Goal: Information Seeking & Learning: Find contact information

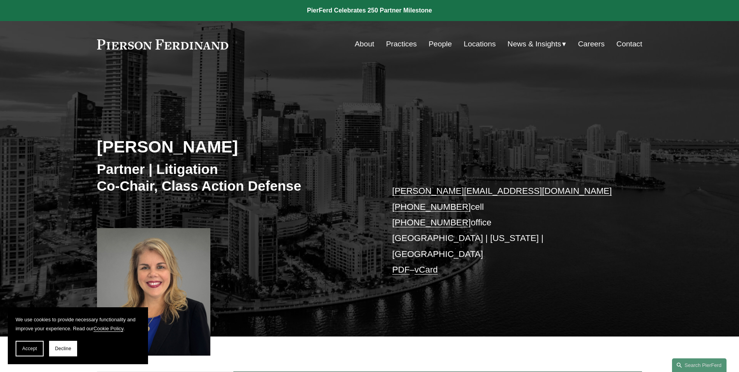
drag, startPoint x: 83, startPoint y: 37, endPoint x: 225, endPoint y: 42, distance: 141.9
click at [225, 42] on div "Skip to Content About Practices People Locations" at bounding box center [369, 44] width 739 height 46
click at [639, 46] on link "Contact" at bounding box center [629, 44] width 26 height 15
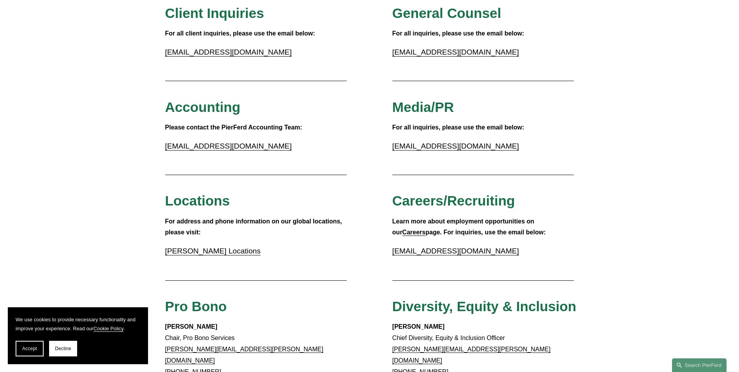
scroll to position [117, 0]
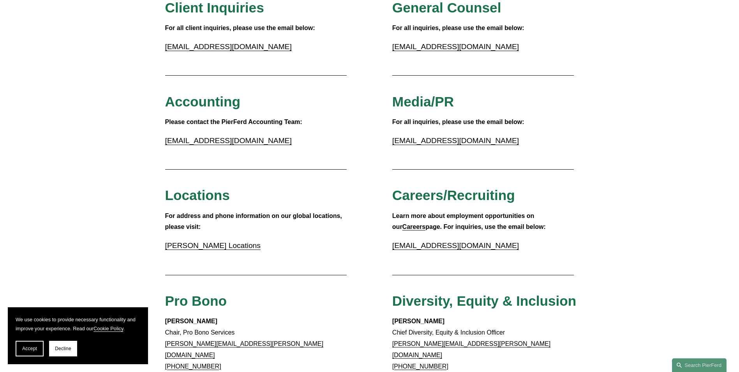
click at [200, 245] on link "Pierson Ferdinand Locations" at bounding box center [212, 245] width 95 height 8
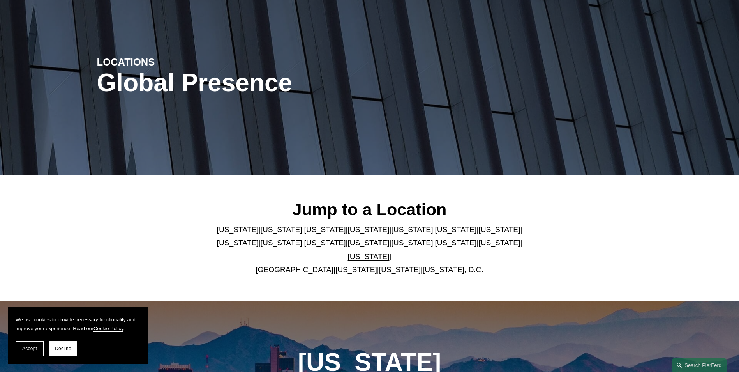
scroll to position [117, 0]
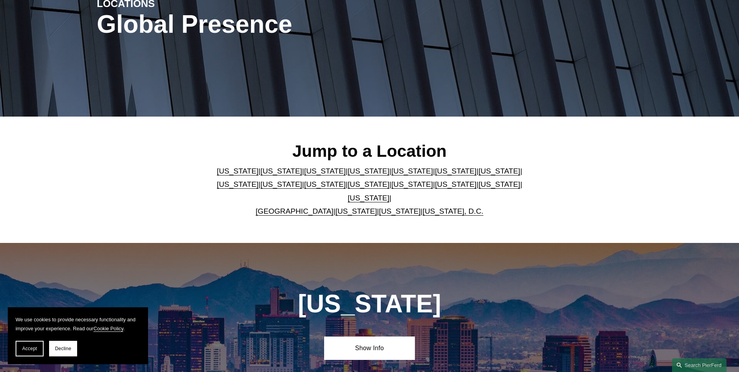
click at [391, 175] on link "[US_STATE]" at bounding box center [412, 171] width 42 height 8
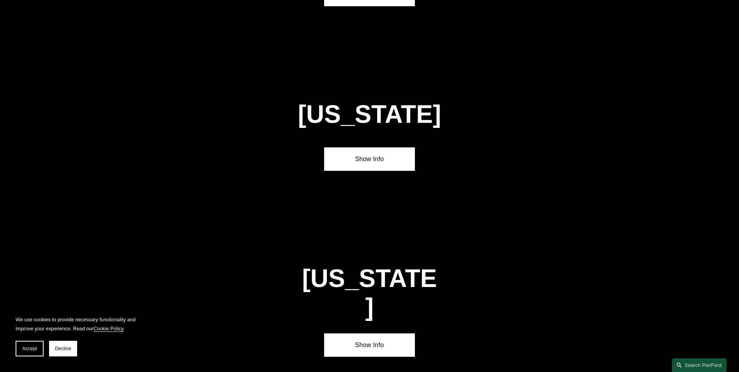
scroll to position [1013, 0]
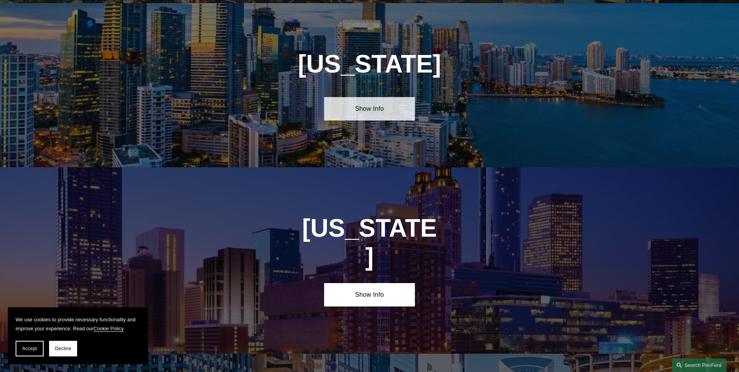
click at [360, 102] on link "Show Info" at bounding box center [369, 108] width 91 height 23
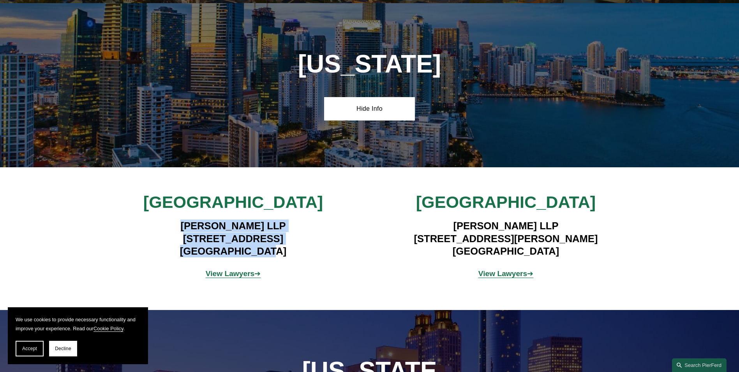
drag, startPoint x: 165, startPoint y: 221, endPoint x: 295, endPoint y: 247, distance: 132.4
click at [295, 247] on h4 "Pierson Ferdinand LLP 333 SE 2nd Avenue, Suite 2000 Miami, FL 33131" at bounding box center [233, 238] width 227 height 38
drag, startPoint x: 295, startPoint y: 247, endPoint x: 226, endPoint y: 234, distance: 69.8
copy h4 "Pierson Ferdinand LLP 333 SE 2nd Avenue, Suite 2000 Miami, FL 33131"
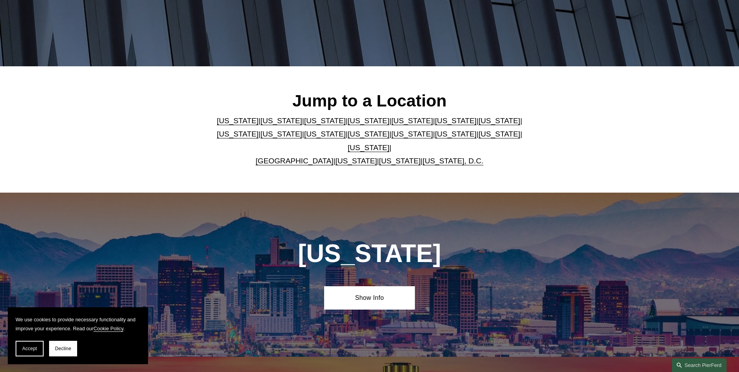
scroll to position [117, 0]
